Goal: Task Accomplishment & Management: Manage account settings

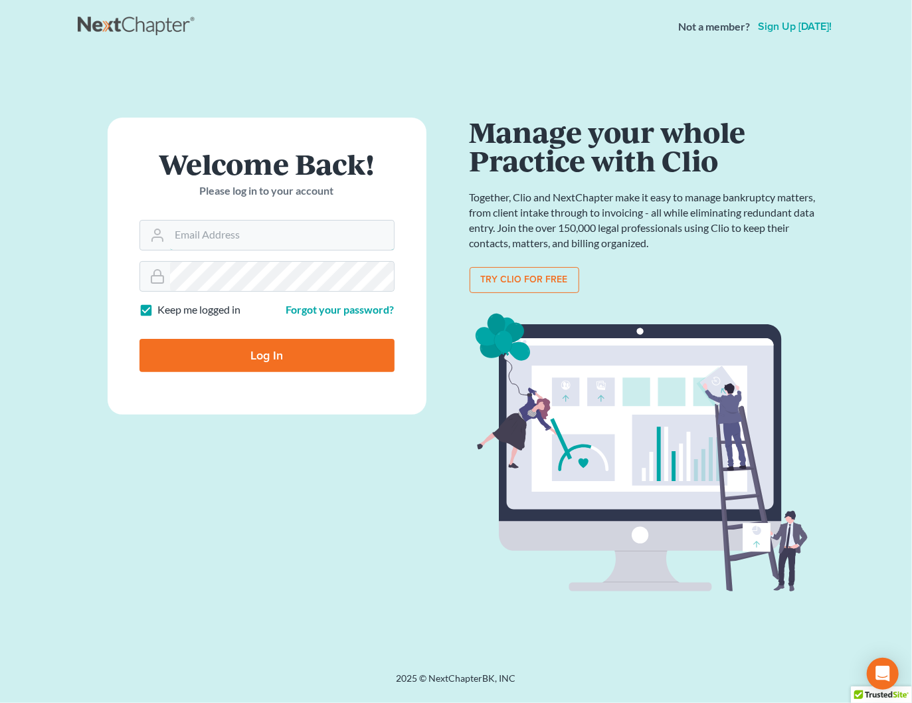
type input "shong@cobbcountylaw.com"
click at [290, 354] on input "Log In" at bounding box center [266, 355] width 255 height 33
type input "Thinking..."
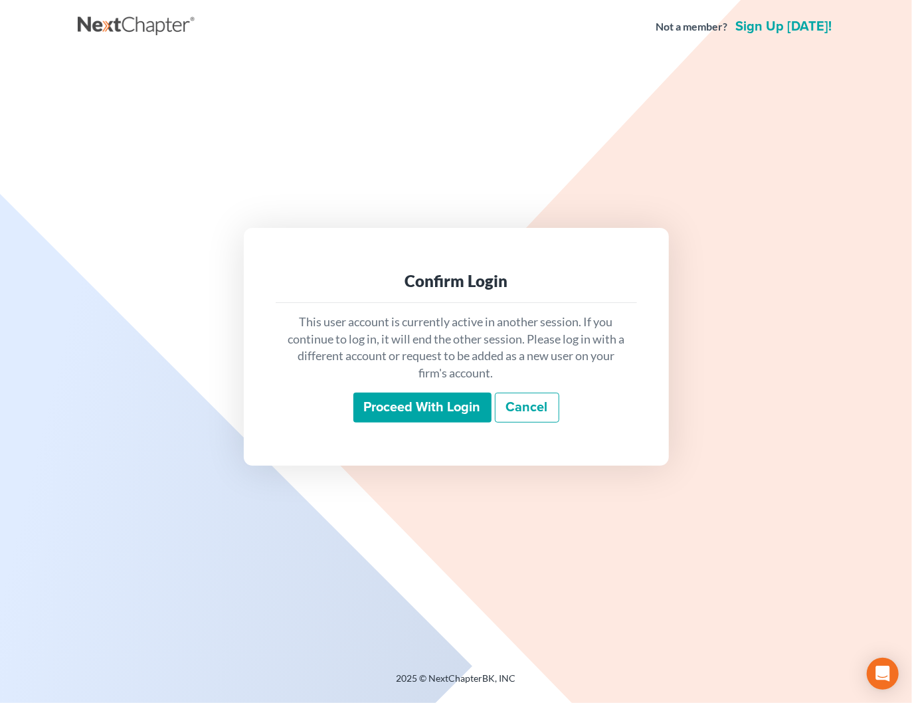
click at [373, 399] on input "Proceed with login" at bounding box center [422, 408] width 138 height 31
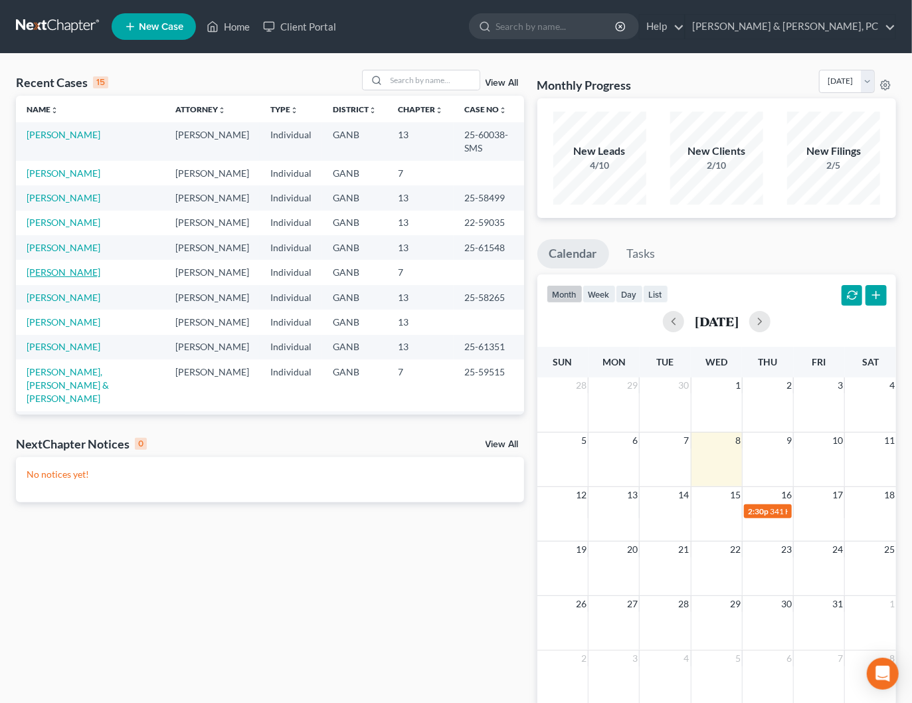
click at [65, 266] on link "[PERSON_NAME]" at bounding box center [64, 271] width 74 height 11
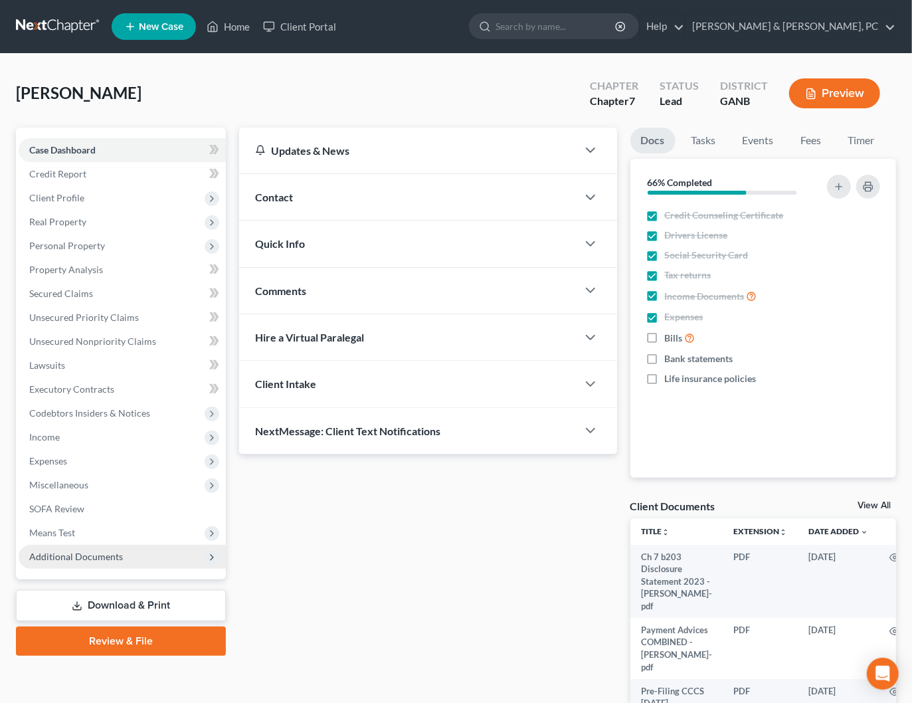
click at [141, 561] on span "Additional Documents" at bounding box center [122, 557] width 207 height 24
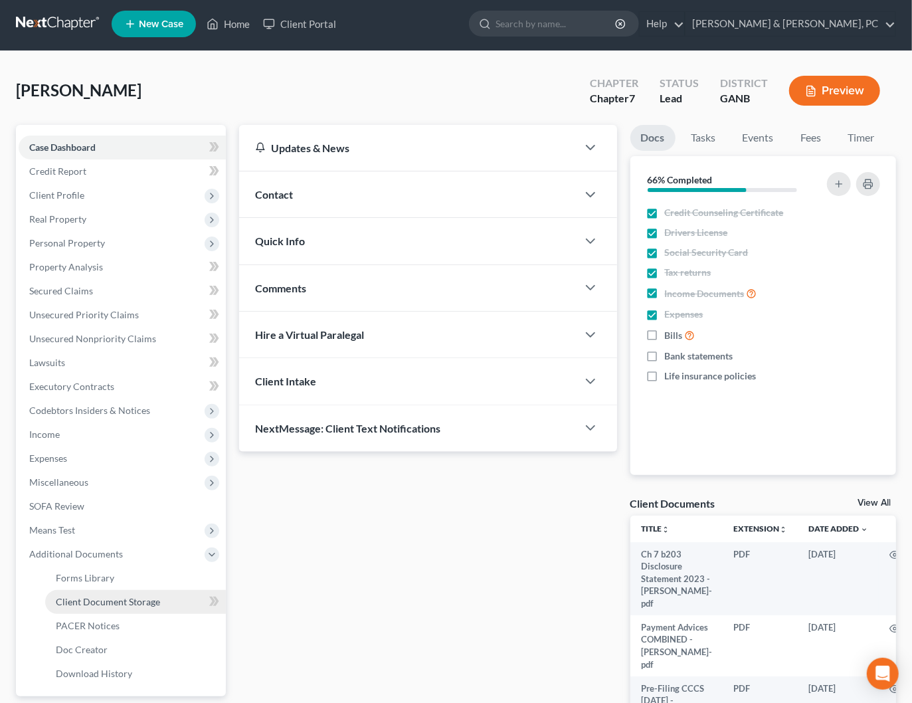
click at [167, 596] on link "Client Document Storage" at bounding box center [135, 602] width 181 height 24
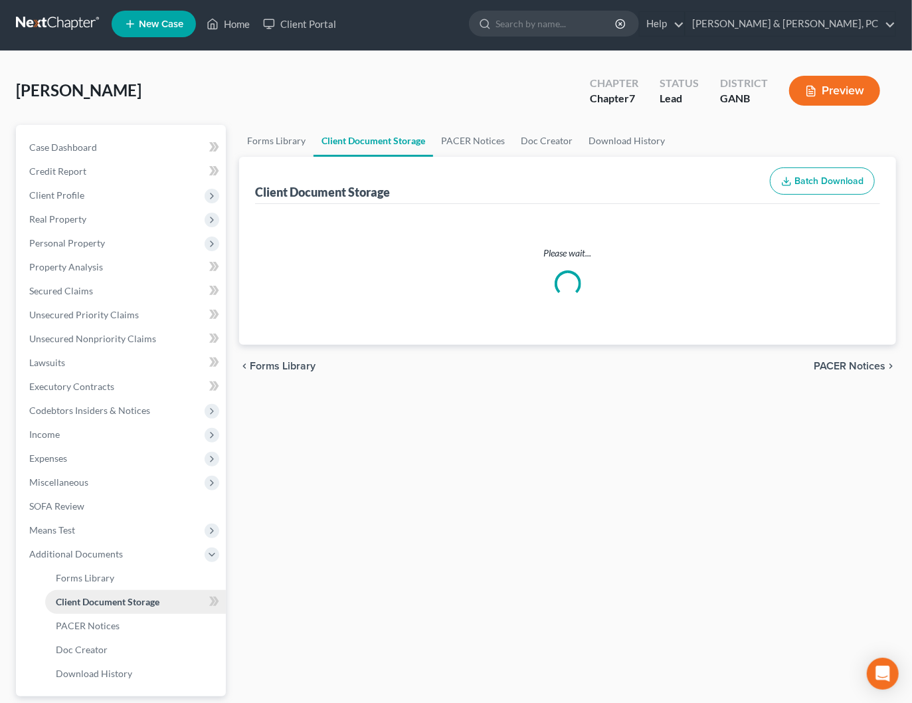
scroll to position [1, 0]
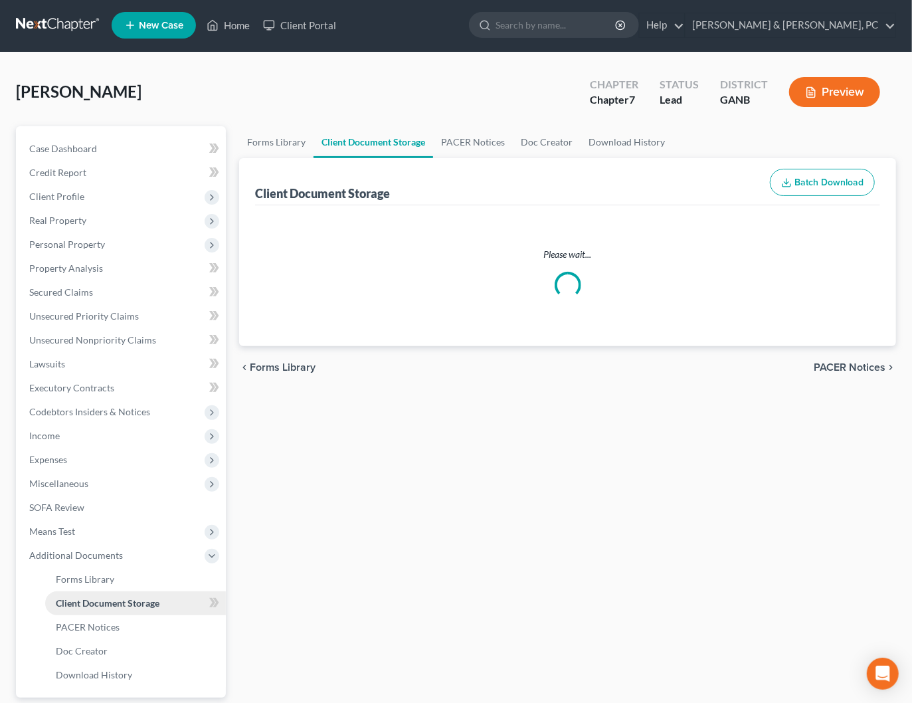
select select "5"
select select "35"
select select "12"
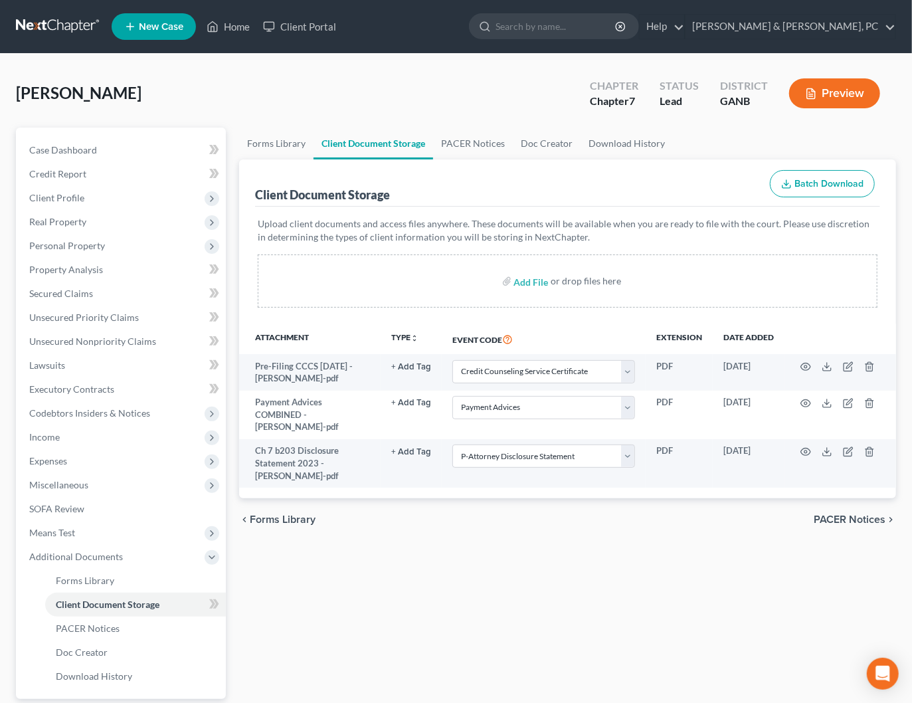
scroll to position [2, 0]
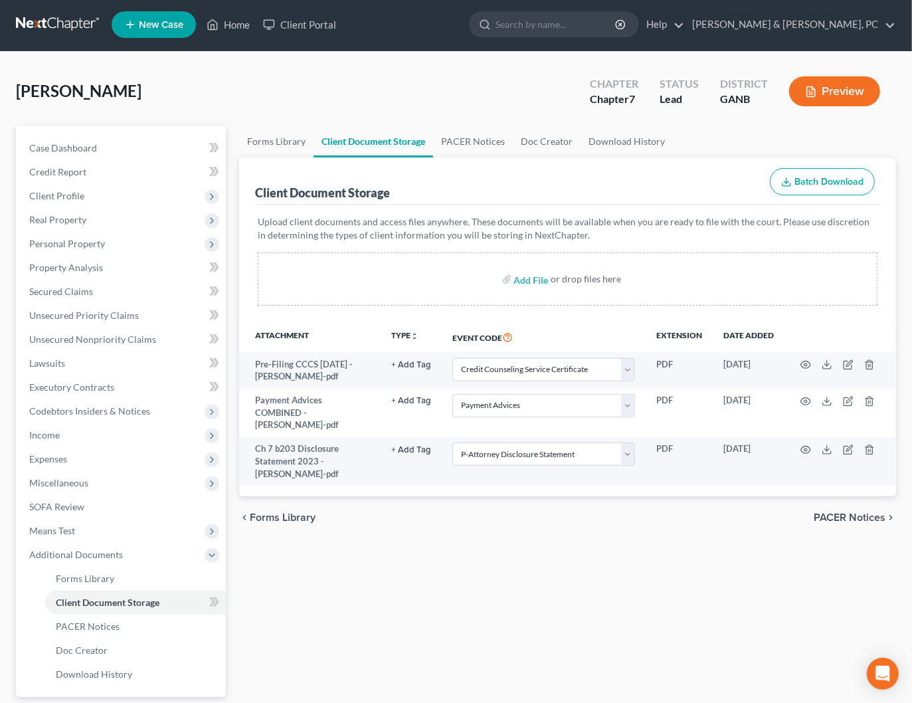
drag, startPoint x: 899, startPoint y: 23, endPoint x: 892, endPoint y: 25, distance: 7.8
click at [898, 23] on nav "Home New Case Client Portal Blevins & Hong, PC shong@cobbcountylaw.com My Accou…" at bounding box center [456, 24] width 912 height 53
click at [889, 25] on link "Blevins & Hong, PC" at bounding box center [790, 25] width 210 height 24
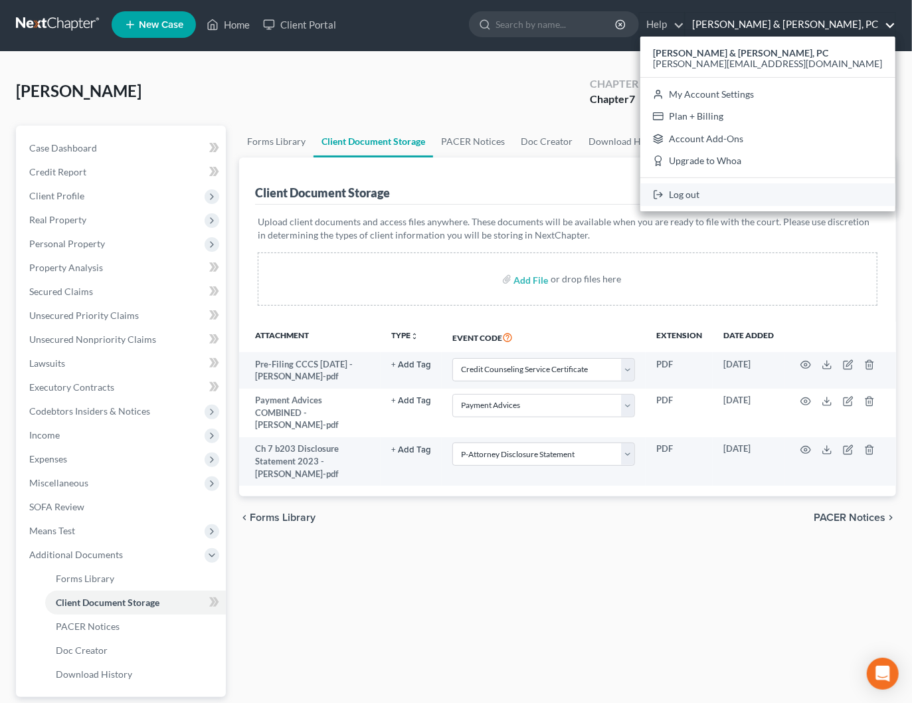
click at [800, 201] on link "Log out" at bounding box center [767, 194] width 255 height 23
